Goal: Navigation & Orientation: Find specific page/section

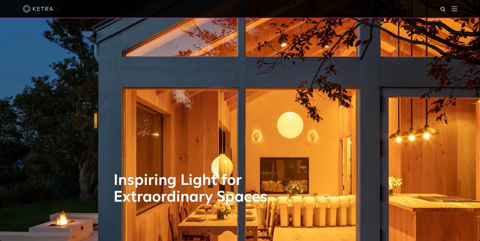
click at [462, 13] on div at bounding box center [240, 9] width 480 height 18
click at [457, 9] on img at bounding box center [454, 8] width 6 height 5
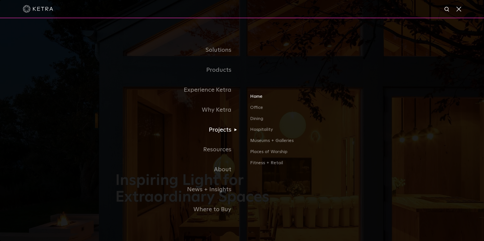
click at [255, 97] on link "Home" at bounding box center [309, 98] width 118 height 11
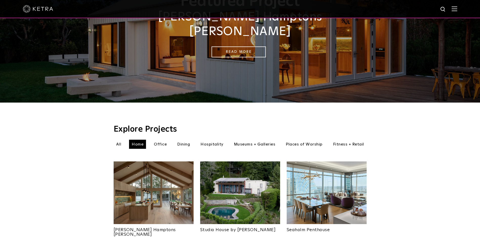
scroll to position [76, 0]
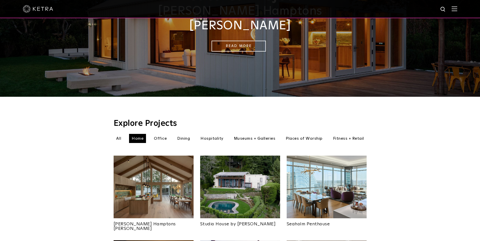
click at [463, 10] on div at bounding box center [240, 9] width 480 height 18
click at [457, 8] on img at bounding box center [454, 8] width 6 height 5
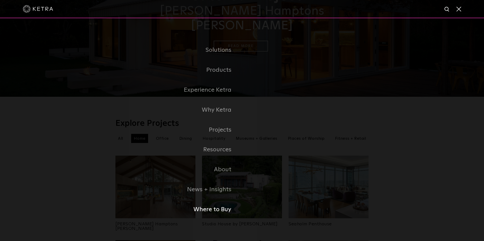
click at [210, 207] on link "Where to Buy" at bounding box center [178, 210] width 126 height 20
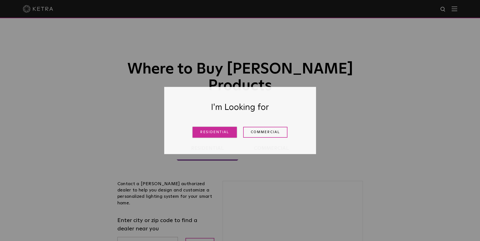
click at [221, 133] on link "Residential" at bounding box center [214, 132] width 44 height 11
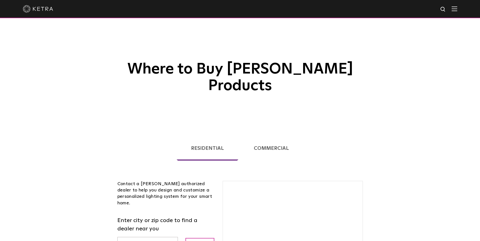
scroll to position [129, 0]
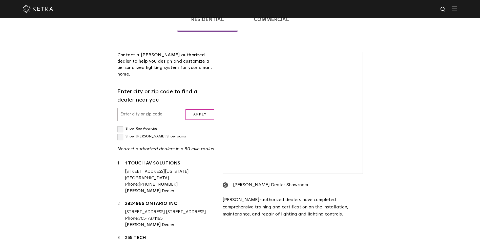
click at [140, 108] on input "text" at bounding box center [147, 114] width 61 height 13
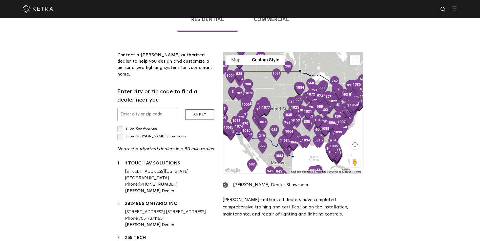
click at [142, 108] on input "text" at bounding box center [147, 114] width 61 height 13
type input "10023"
click at [185, 109] on input "Apply" at bounding box center [199, 114] width 29 height 11
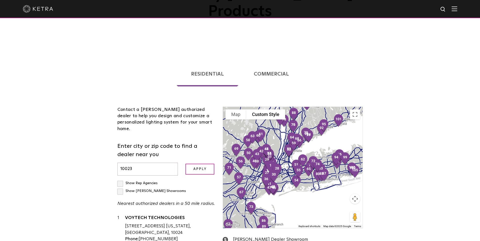
scroll to position [78, 0]
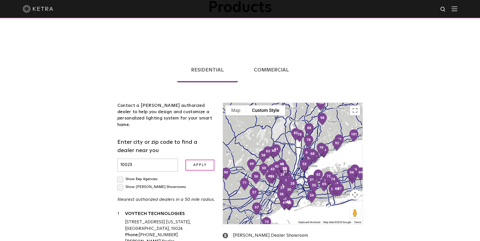
drag, startPoint x: 333, startPoint y: 166, endPoint x: 333, endPoint y: 146, distance: 19.7
click at [333, 146] on div at bounding box center [292, 163] width 139 height 121
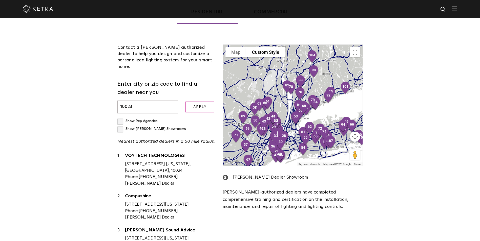
scroll to position [129, 0]
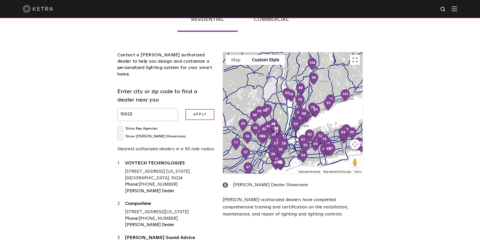
click at [351, 55] on button "Toggle fullscreen view" at bounding box center [355, 60] width 10 height 10
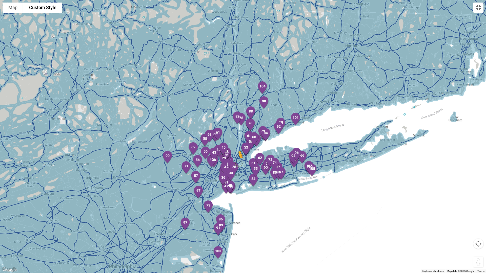
drag, startPoint x: 477, startPoint y: 261, endPoint x: 235, endPoint y: 158, distance: 263.1
click at [235, 158] on div "4 5 6 7 8 9 10 11 12 13 14 15 16 17 18 19 20 21 22 23 24 25 26 27 29 31 32 33 3…" at bounding box center [243, 136] width 486 height 273
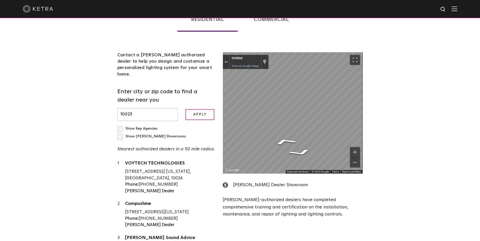
click at [385, 79] on div "Loading... Residential Commercial Contact a [PERSON_NAME] authorized dealer to …" at bounding box center [240, 138] width 480 height 281
click at [228, 59] on button "Exit the Street View" at bounding box center [226, 62] width 7 height 7
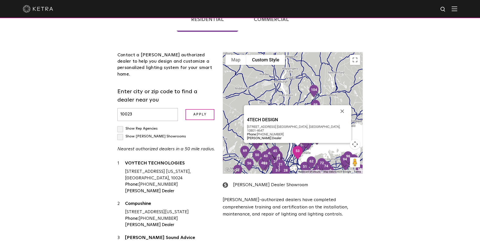
scroll to position [104, 0]
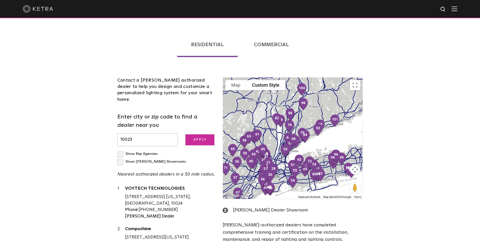
click at [195, 135] on input "Apply" at bounding box center [199, 140] width 29 height 11
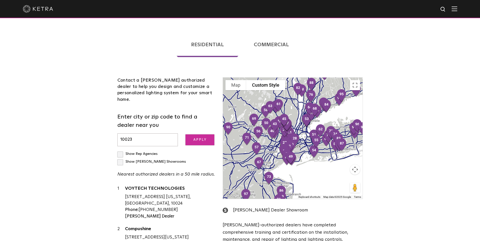
click at [204, 135] on input "Apply" at bounding box center [199, 140] width 29 height 11
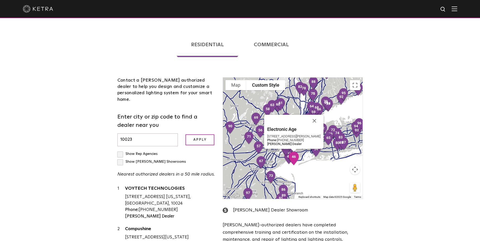
drag, startPoint x: 293, startPoint y: 148, endPoint x: 300, endPoint y: 147, distance: 6.8
click at [300, 150] on img "46" at bounding box center [293, 159] width 15 height 18
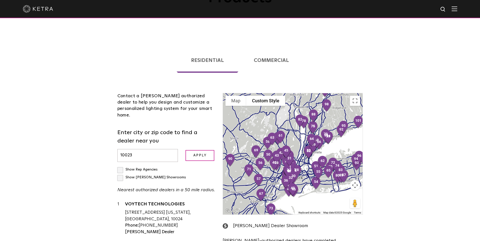
scroll to position [97, 0]
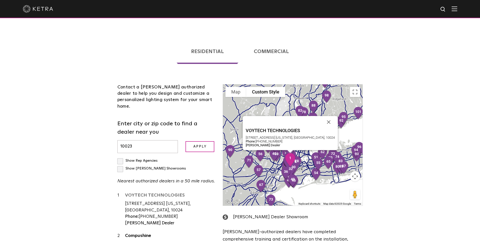
click at [153, 193] on link "VOYTECH TECHNOLOGIES" at bounding box center [170, 196] width 90 height 6
